Goal: Information Seeking & Learning: Learn about a topic

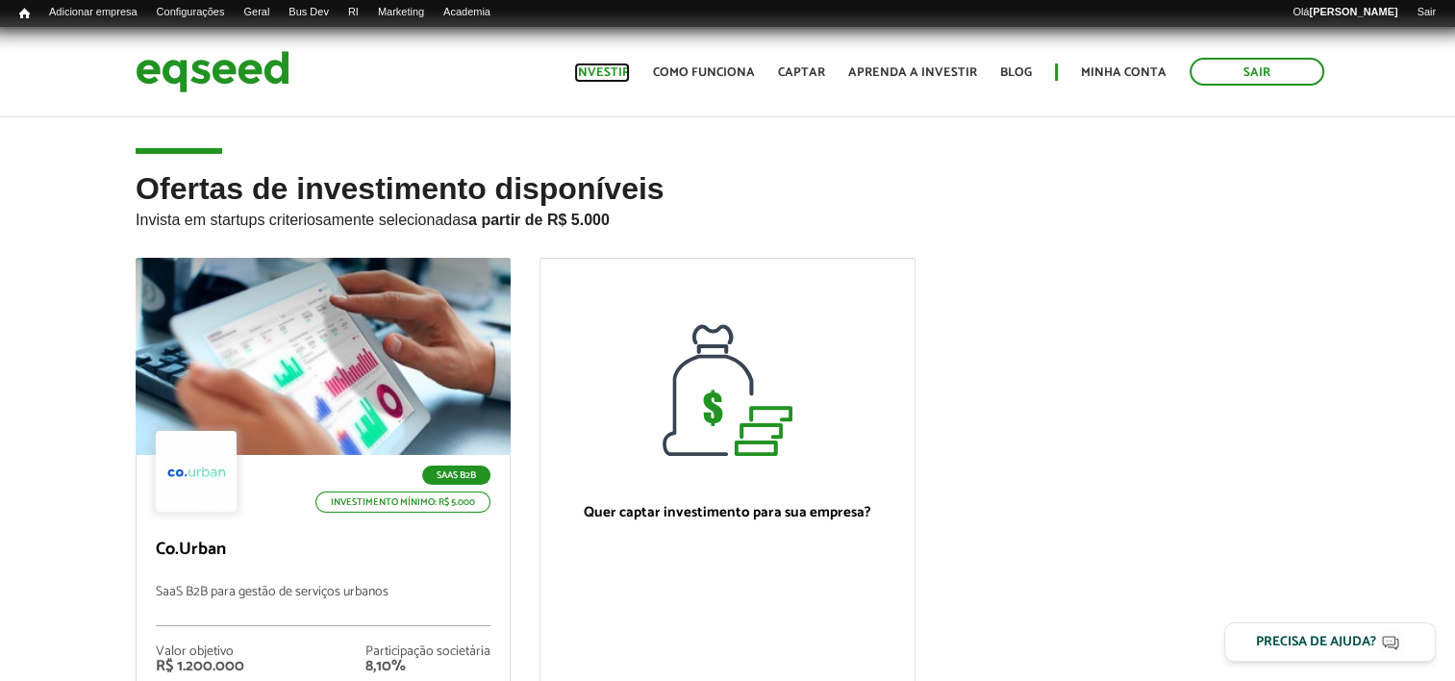
click at [622, 70] on link "Investir" at bounding box center [602, 72] width 56 height 12
click at [1125, 75] on link "Minha conta" at bounding box center [1124, 72] width 86 height 12
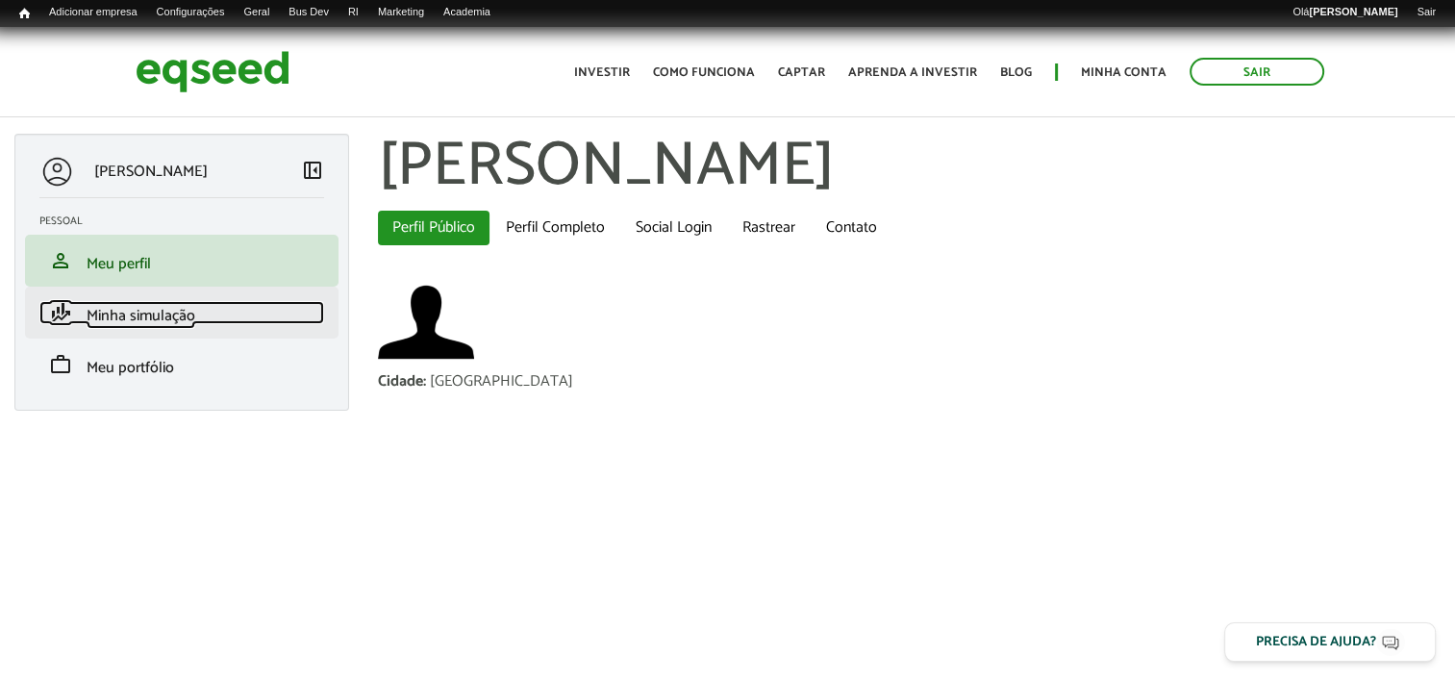
click at [229, 317] on link "finance_mode Minha simulação" at bounding box center [181, 312] width 285 height 23
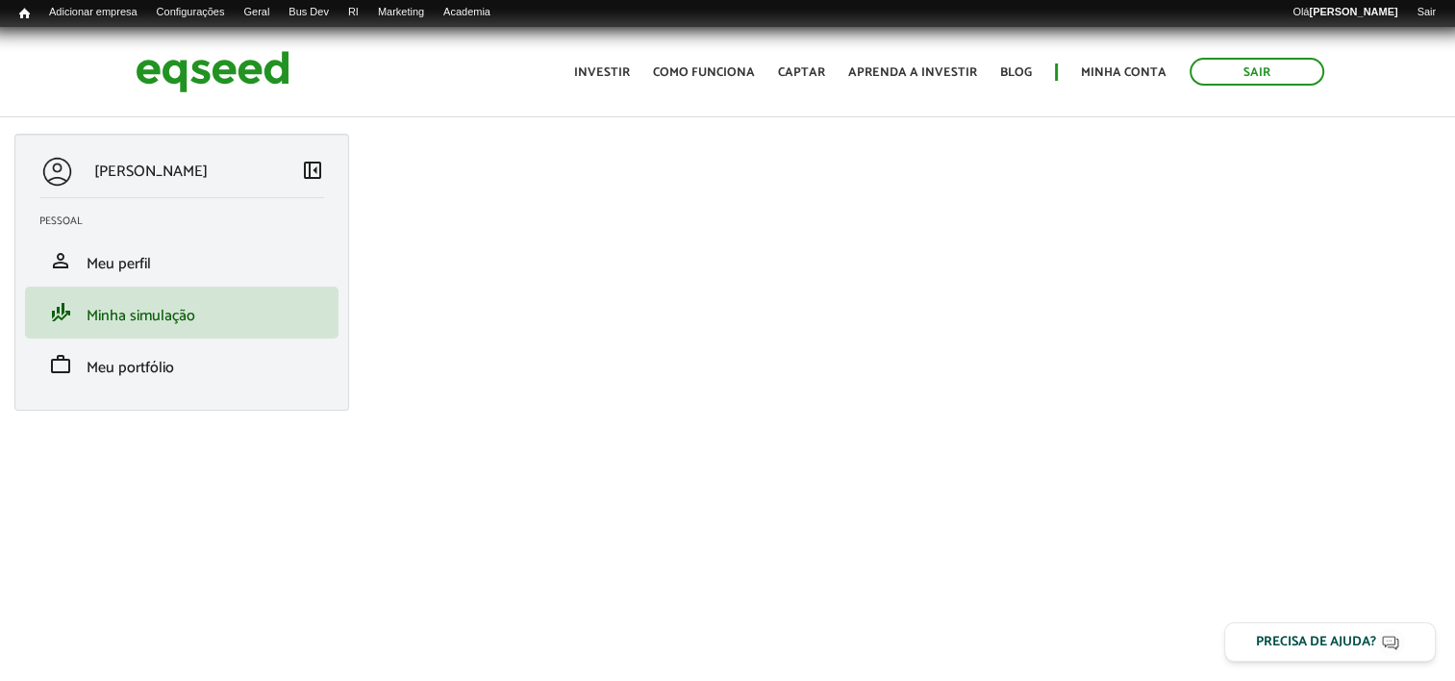
click at [352, 466] on div "Isadora Jacques left_panel_close Pessoal person Meu perfil finance_mode Minha s…" at bounding box center [727, 390] width 1455 height 513
click at [716, 77] on link "Como funciona" at bounding box center [704, 72] width 102 height 12
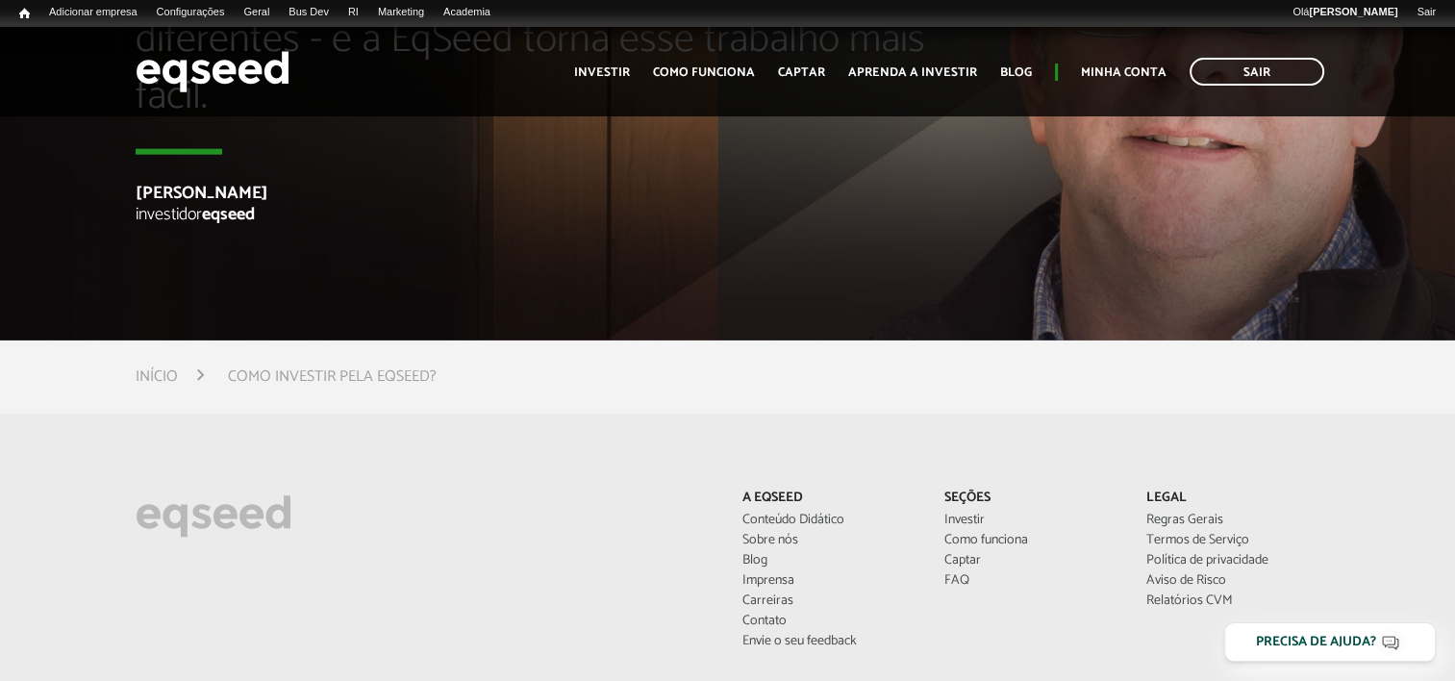
scroll to position [5129, 0]
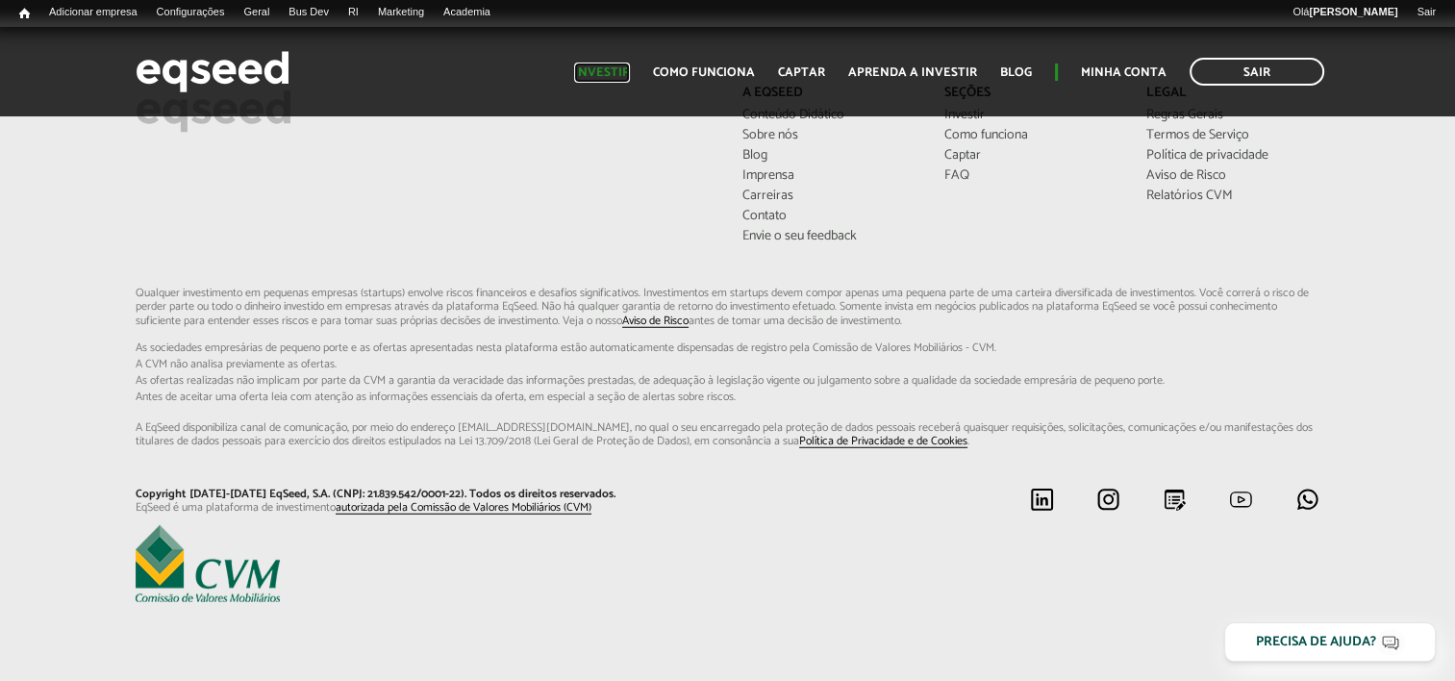
click at [630, 77] on link "Investir" at bounding box center [602, 72] width 56 height 12
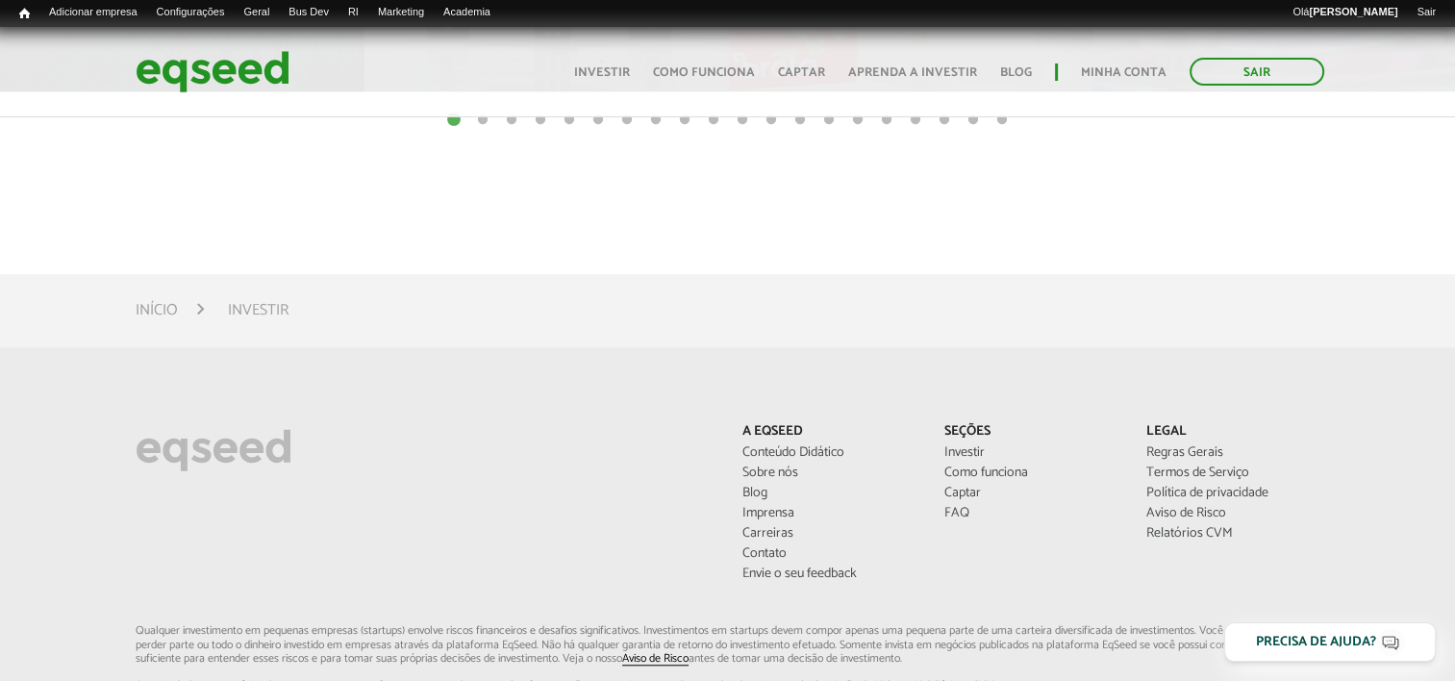
scroll to position [1368, 0]
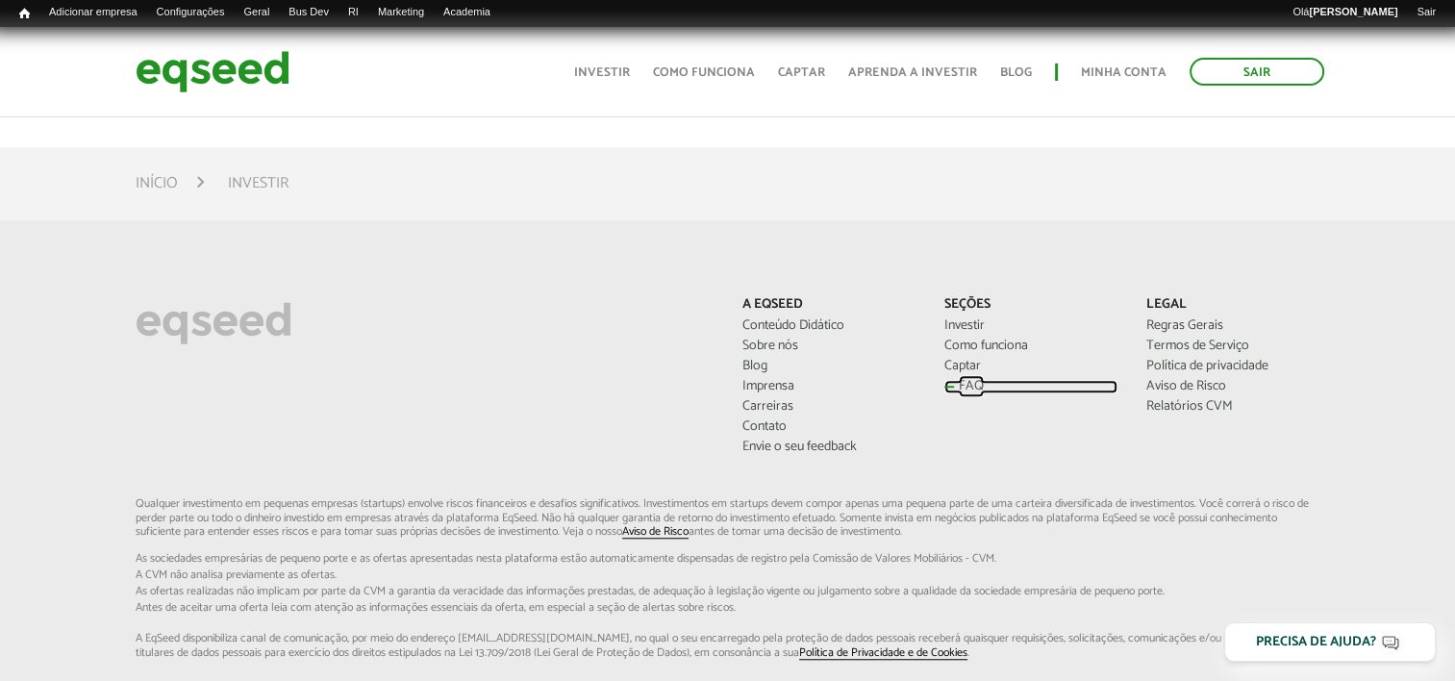
click at [958, 381] on link "FAQ" at bounding box center [1030, 386] width 173 height 13
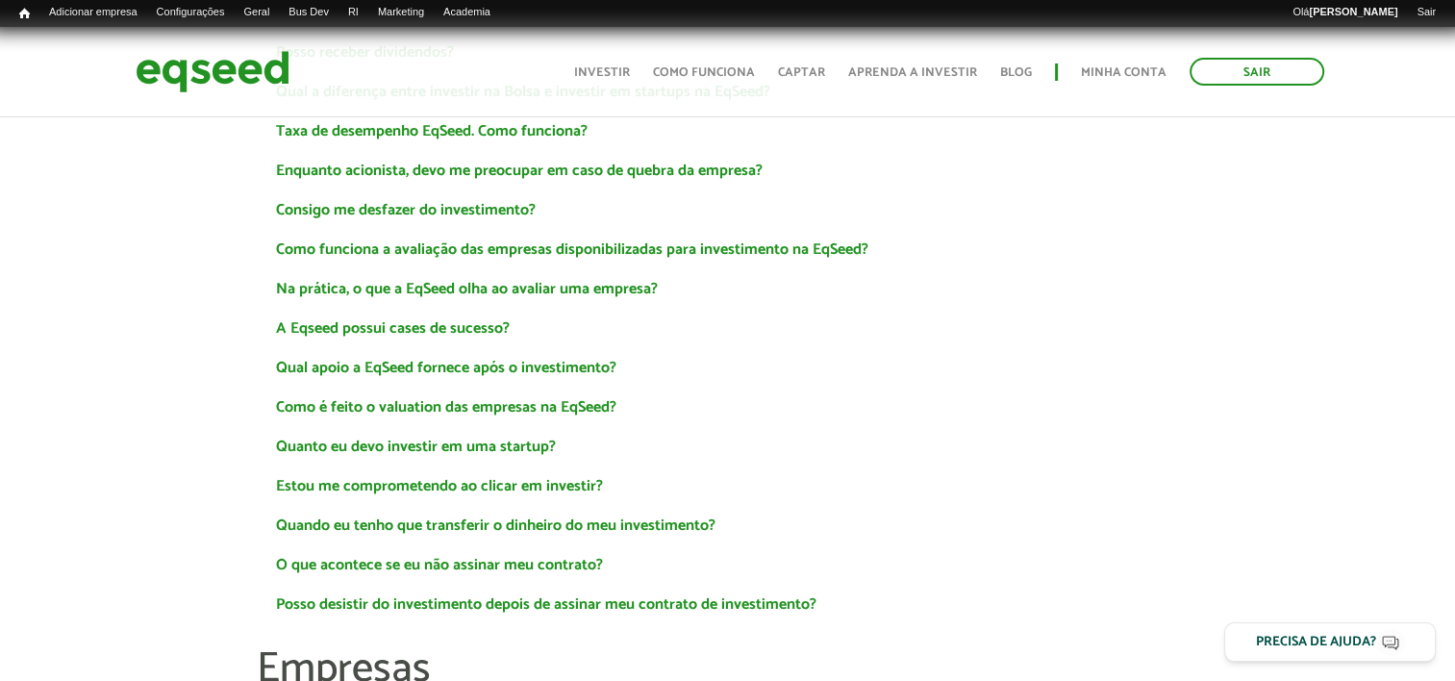
scroll to position [577, 0]
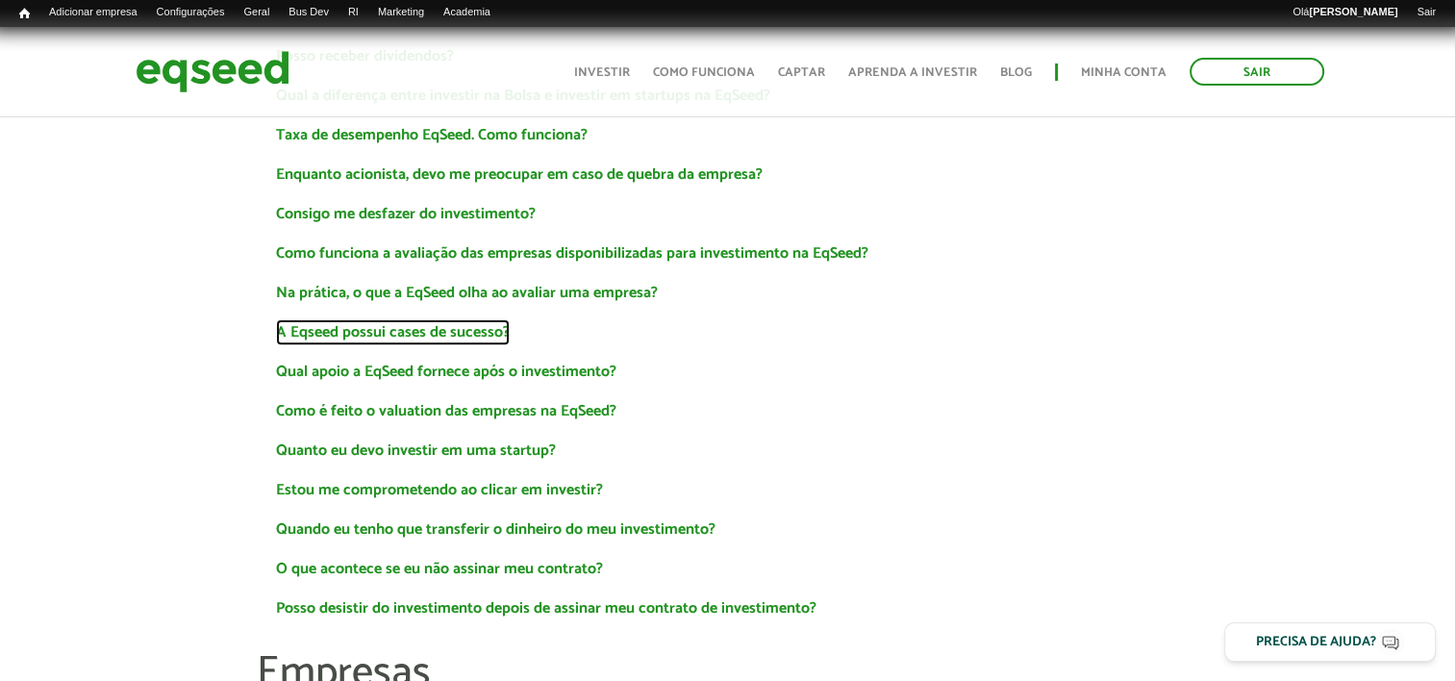
click at [479, 331] on link "A Eqseed possui cases de sucesso?" at bounding box center [393, 332] width 234 height 15
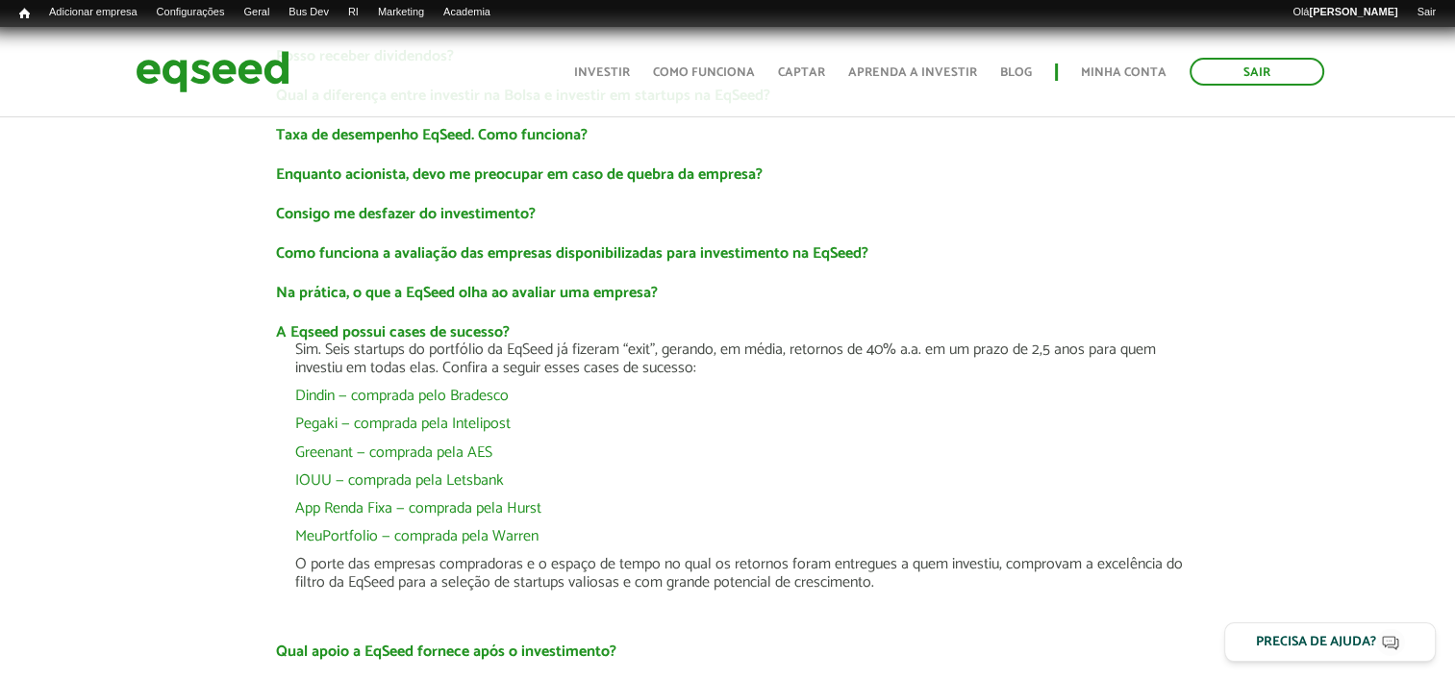
click at [707, 370] on p "Sim. Seis startups do portfólio da EqSeed já fizeram “exit”, gerando, em média,…" at bounding box center [746, 358] width 903 height 37
drag, startPoint x: 443, startPoint y: 356, endPoint x: 460, endPoint y: 350, distance: 17.3
click at [443, 356] on p "Sim. Seis startups do portfólio da EqSeed já fizeram “exit”, gerando, em média,…" at bounding box center [746, 358] width 903 height 37
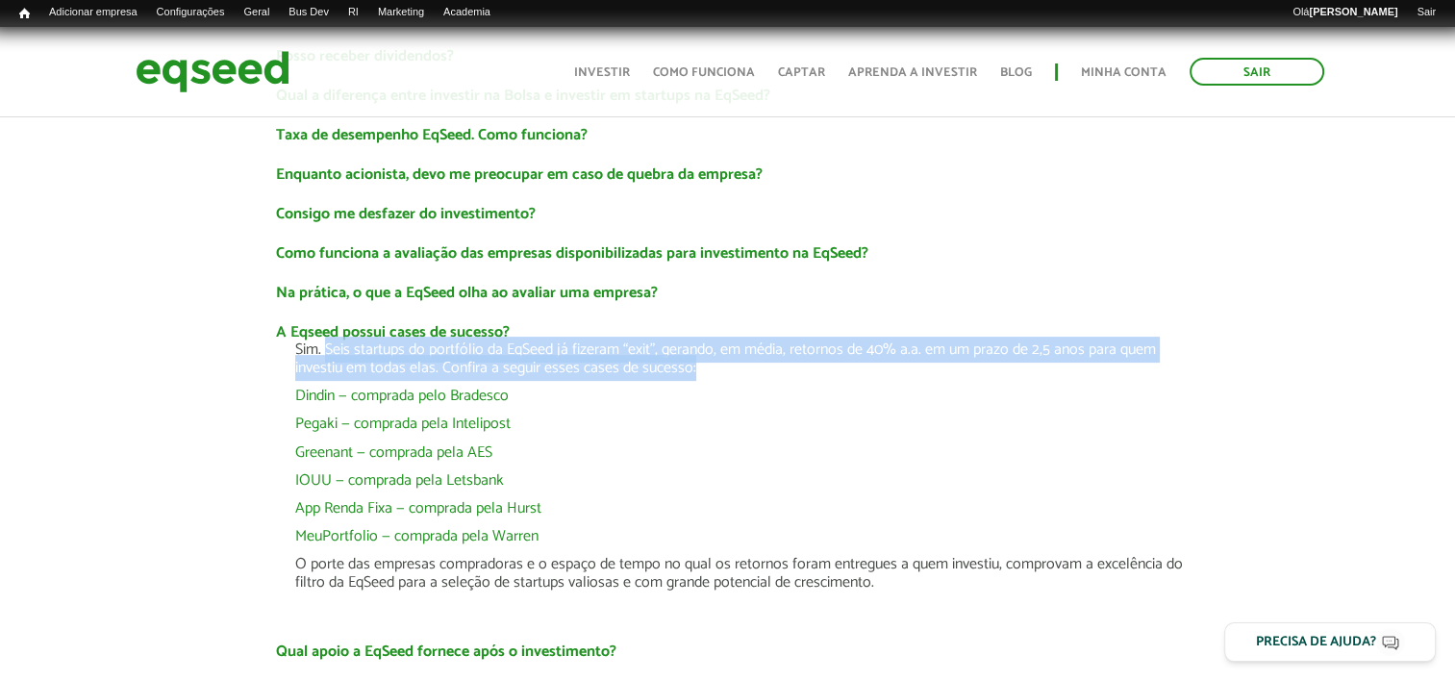
drag, startPoint x: 696, startPoint y: 377, endPoint x: 324, endPoint y: 349, distance: 373.1
click at [323, 349] on p "Sim. Seis startups do portfólio da EqSeed já fizeram “exit”, gerando, em média,…" at bounding box center [746, 358] width 903 height 37
copy p "Seis startups do portfólio da EqSeed já fizeram “exit”, gerando, em média, reto…"
click at [1157, 66] on link "Minha conta" at bounding box center [1124, 72] width 86 height 12
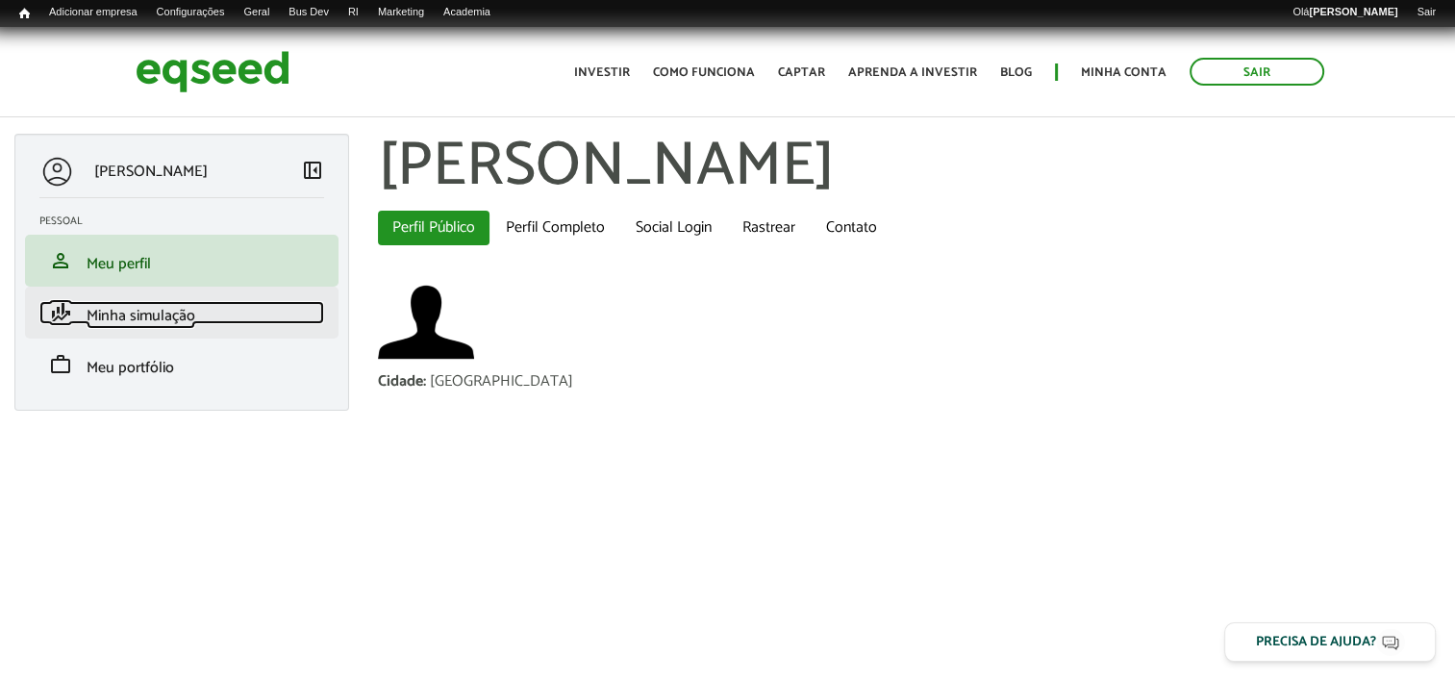
click at [199, 306] on link "finance_mode Minha simulação" at bounding box center [181, 312] width 285 height 23
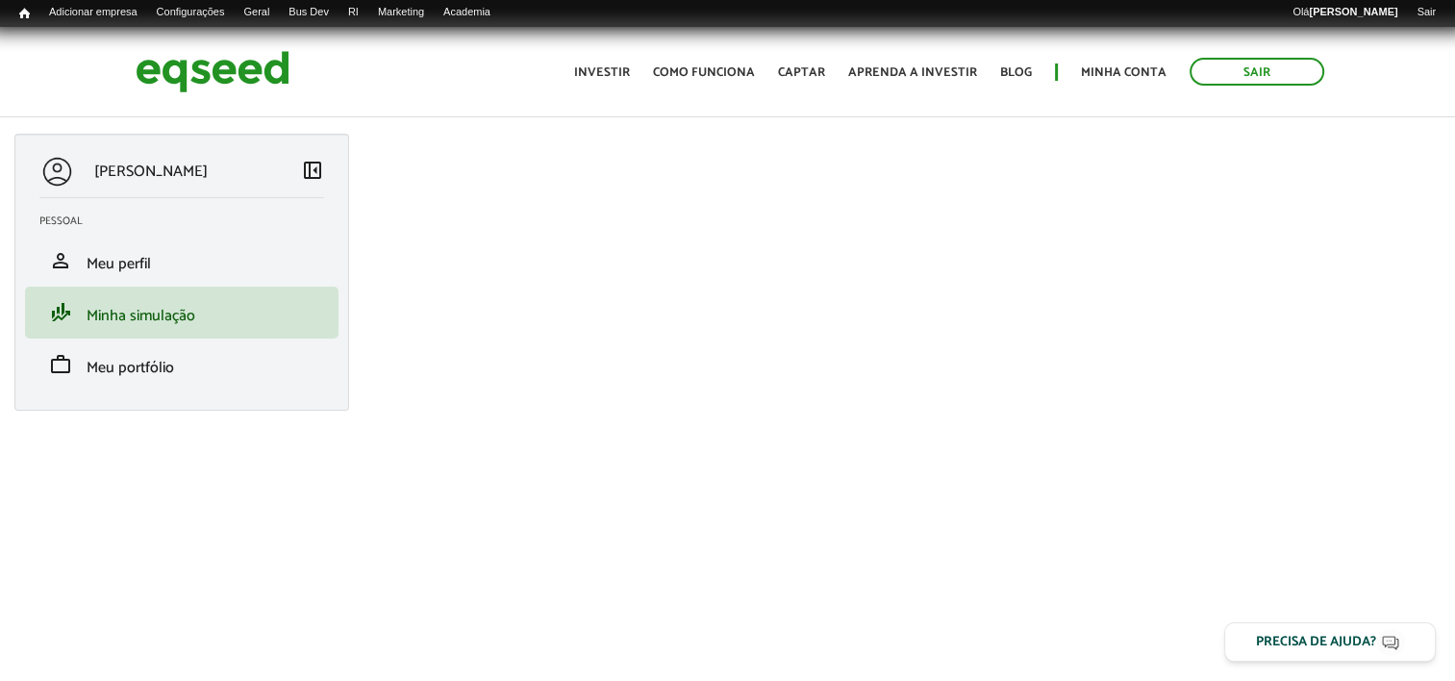
click at [1024, 123] on article "Isadora Jacques left_panel_close Pessoal person Meu perfil finance_mode Minha s…" at bounding box center [727, 366] width 1455 height 638
click at [623, 69] on link "Investir" at bounding box center [602, 72] width 56 height 12
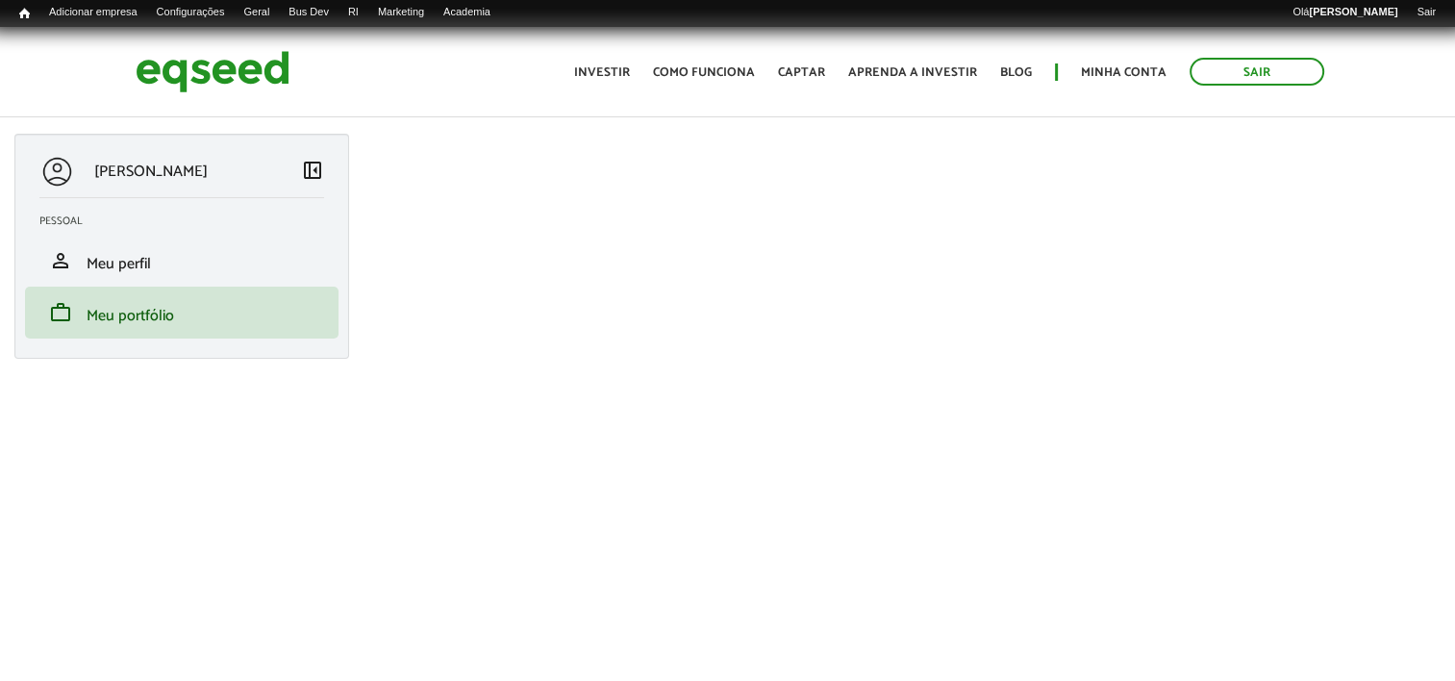
click at [345, 77] on div "Sair Toggle navigation Toggle navigation Início Investir Como funciona Captar A…" at bounding box center [727, 71] width 1212 height 51
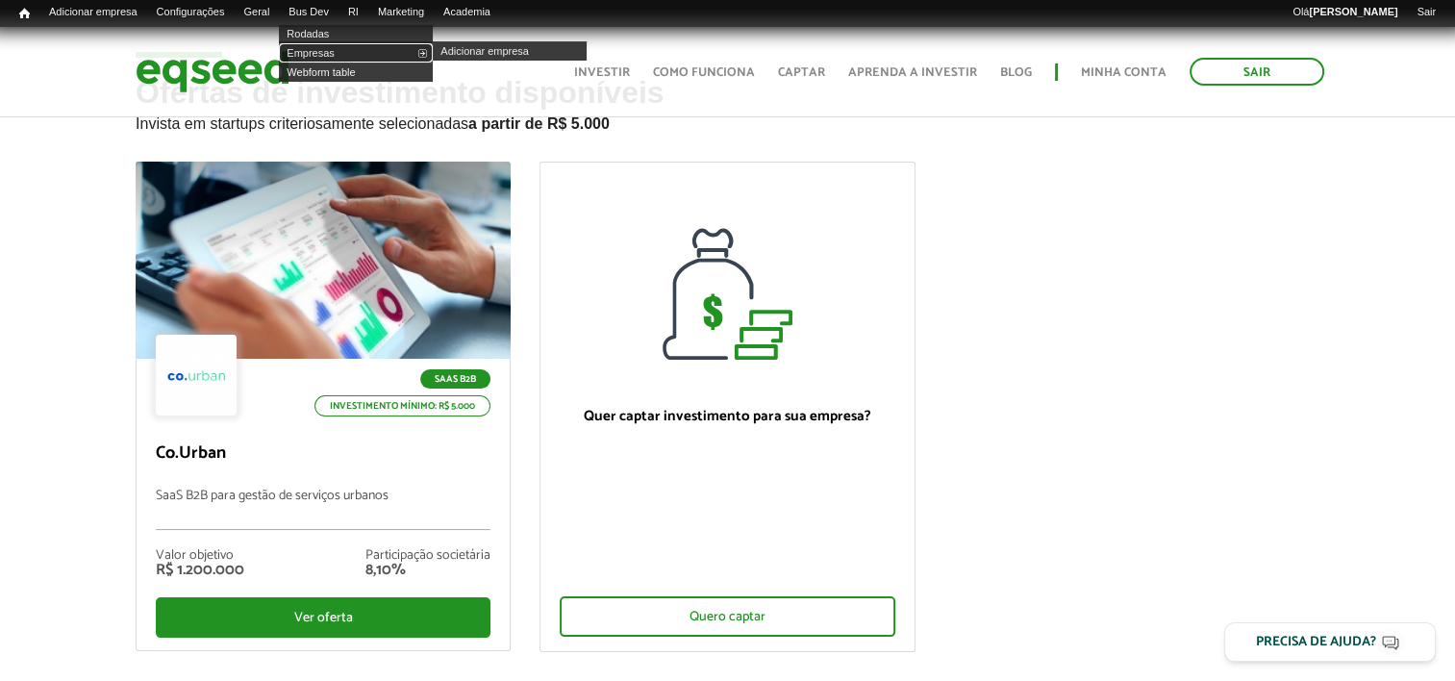
click at [350, 54] on link "Empresas" at bounding box center [356, 52] width 154 height 19
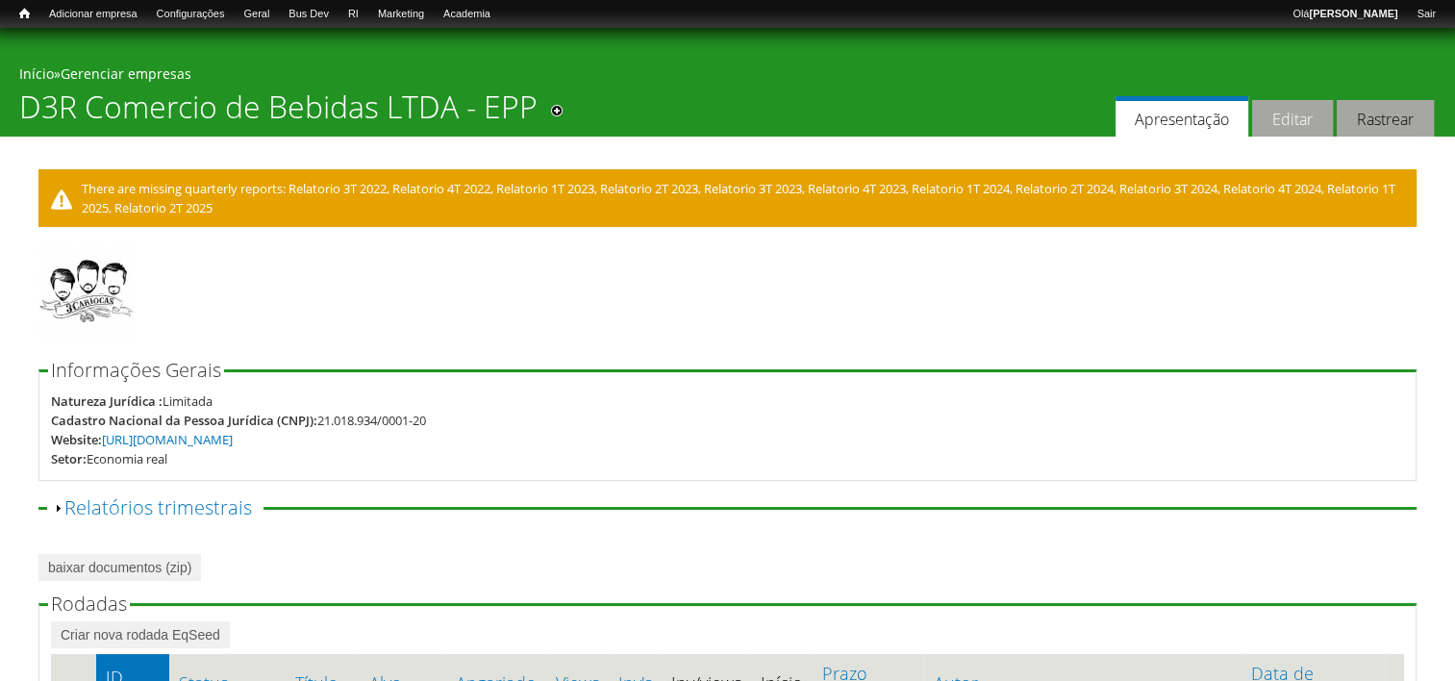
click at [1282, 113] on link "Editar" at bounding box center [1292, 118] width 81 height 37
